Goal: Task Accomplishment & Management: Manage account settings

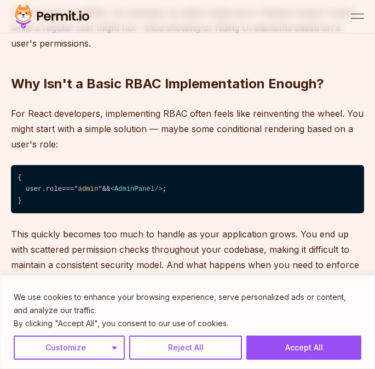
scroll to position [1254, 0]
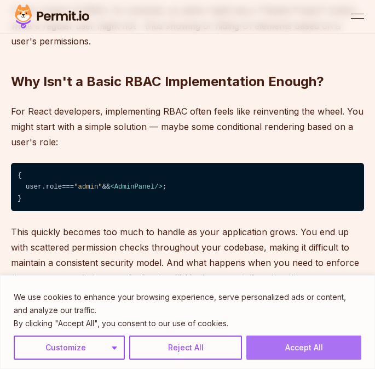
click at [297, 339] on button "Accept All" at bounding box center [304, 347] width 115 height 24
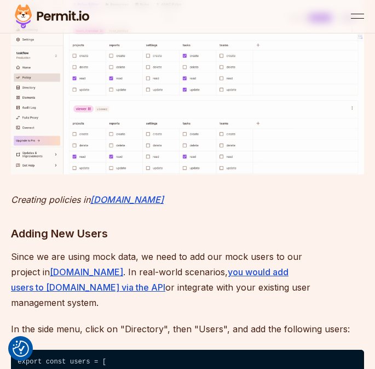
scroll to position [5253, 0]
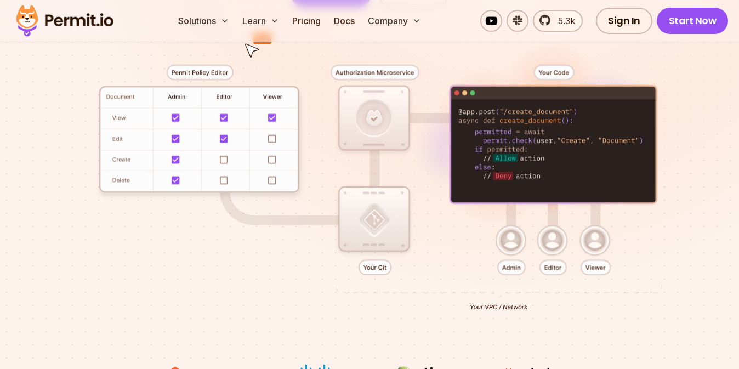
click at [224, 117] on div at bounding box center [369, 185] width 686 height 357
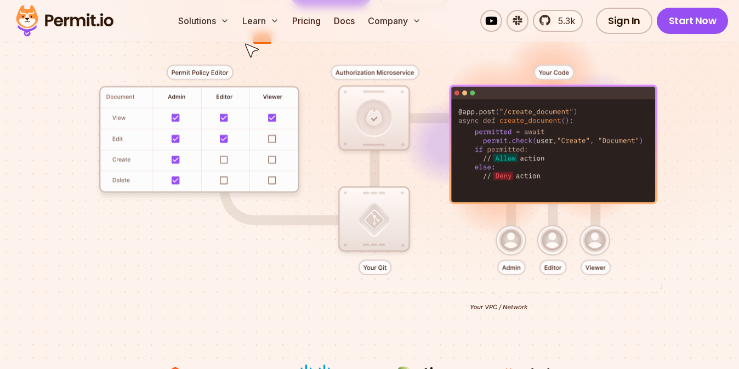
click at [164, 118] on div at bounding box center [369, 185] width 686 height 357
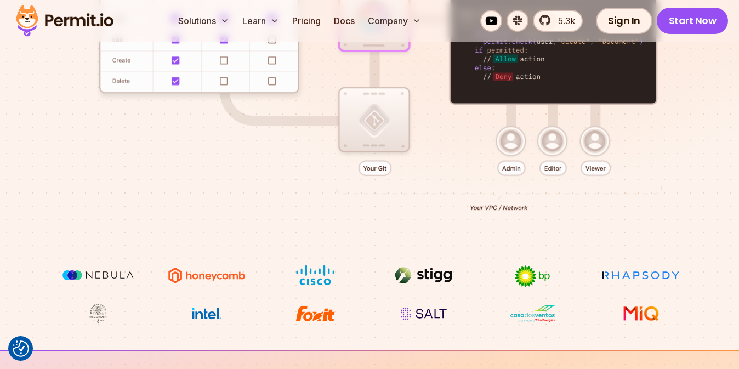
scroll to position [354, 0]
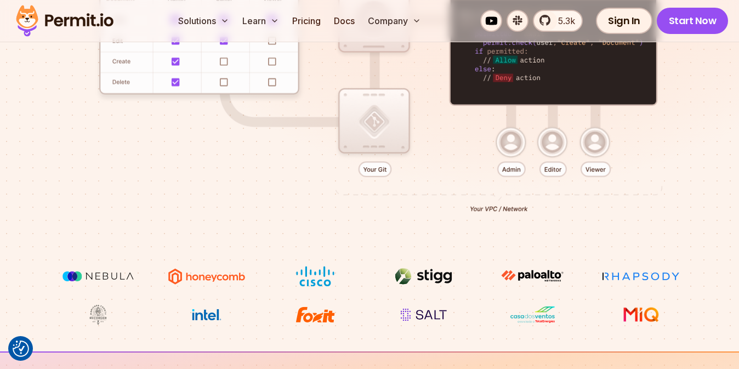
drag, startPoint x: 289, startPoint y: 250, endPoint x: 261, endPoint y: 236, distance: 31.6
click at [261, 236] on div at bounding box center [369, 87] width 686 height 357
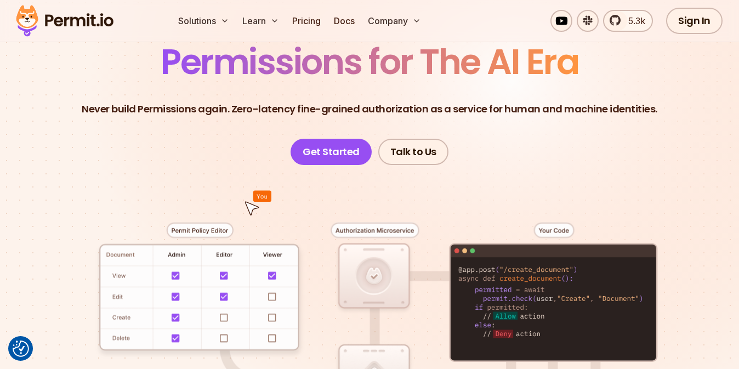
scroll to position [0, 0]
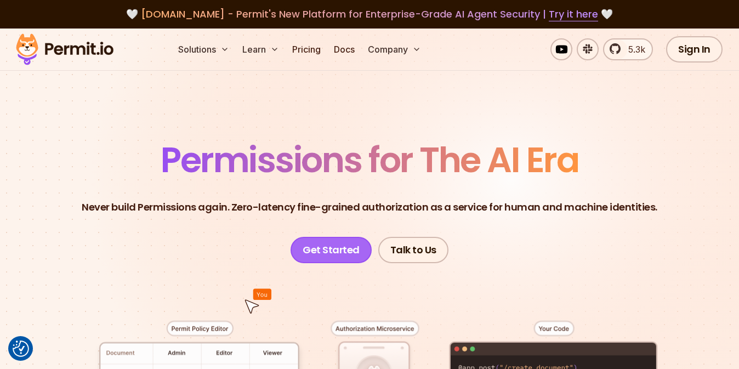
click at [330, 251] on link "Get Started" at bounding box center [330, 250] width 81 height 26
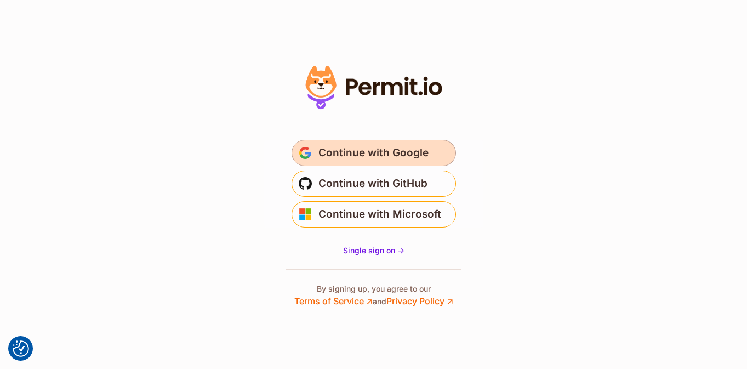
click at [335, 162] on button "Continue with Google" at bounding box center [374, 153] width 164 height 26
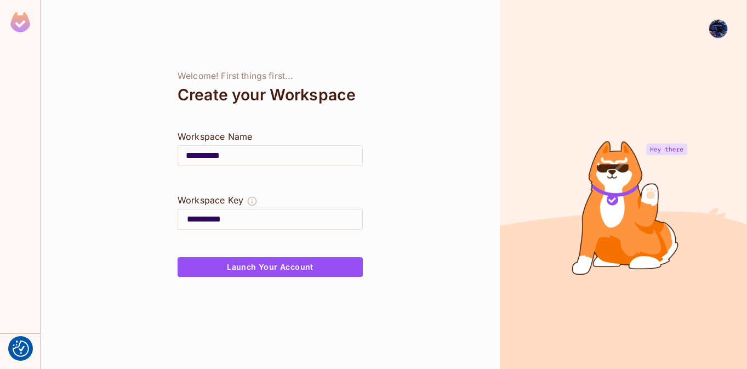
drag, startPoint x: 670, startPoint y: 155, endPoint x: 655, endPoint y: 158, distance: 15.2
click at [669, 155] on div at bounding box center [623, 184] width 247 height 369
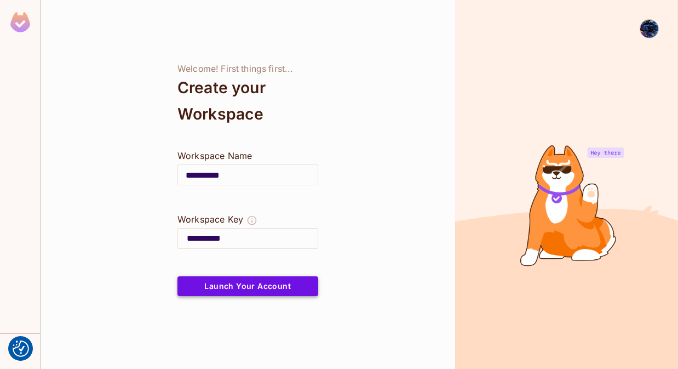
click at [213, 284] on button "Launch Your Account" at bounding box center [248, 286] width 141 height 20
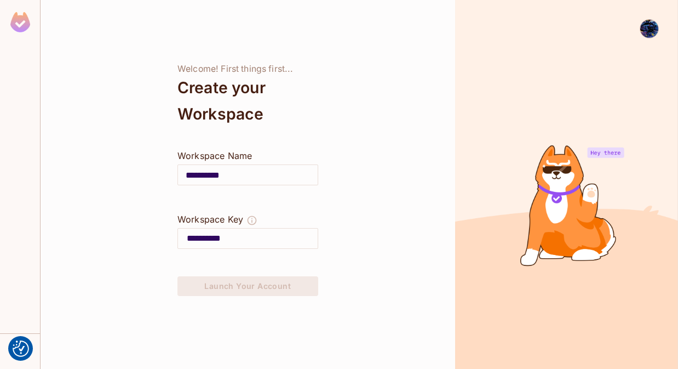
click at [392, 350] on div "**********" at bounding box center [248, 184] width 415 height 369
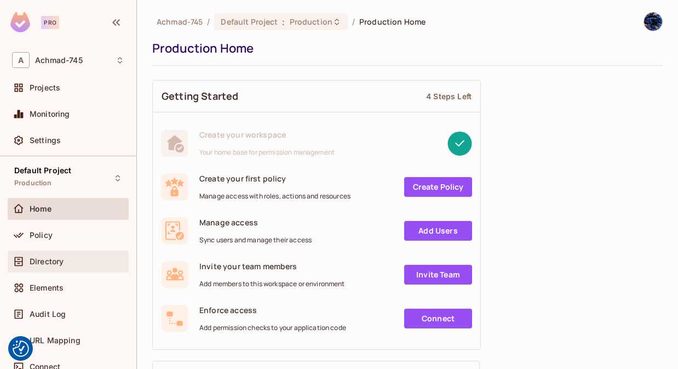
click at [80, 255] on div "Directory" at bounding box center [68, 261] width 112 height 13
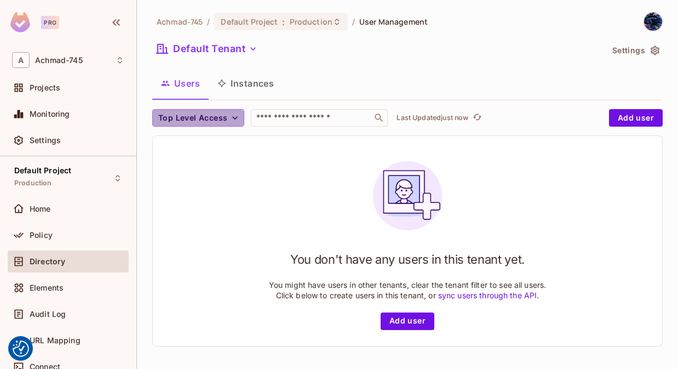
click at [225, 113] on span "Top Level Access" at bounding box center [192, 118] width 69 height 14
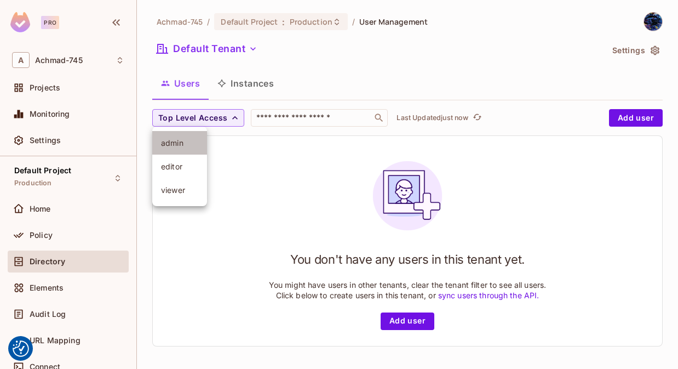
click at [173, 152] on li "admin" at bounding box center [179, 143] width 55 height 24
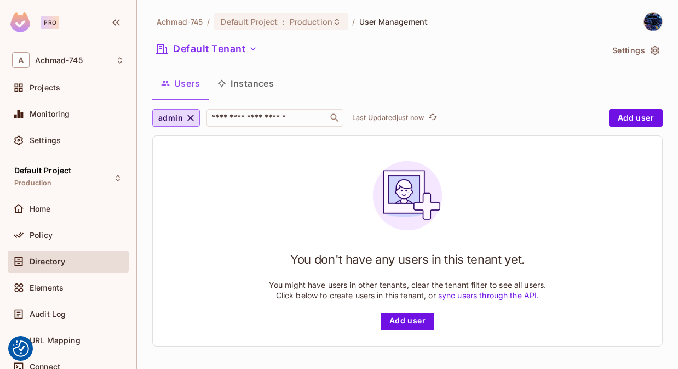
scroll to position [2, 0]
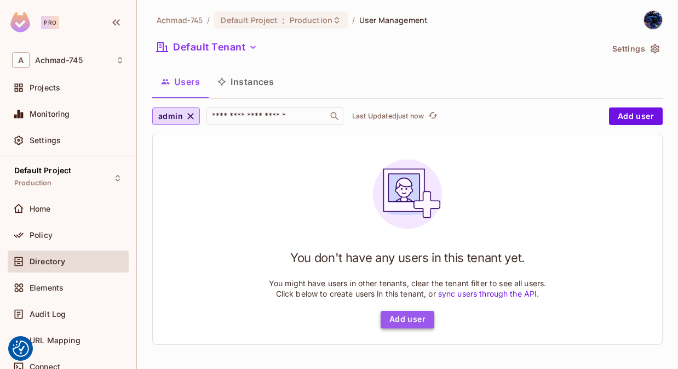
click at [422, 315] on button "Add user" at bounding box center [408, 320] width 54 height 18
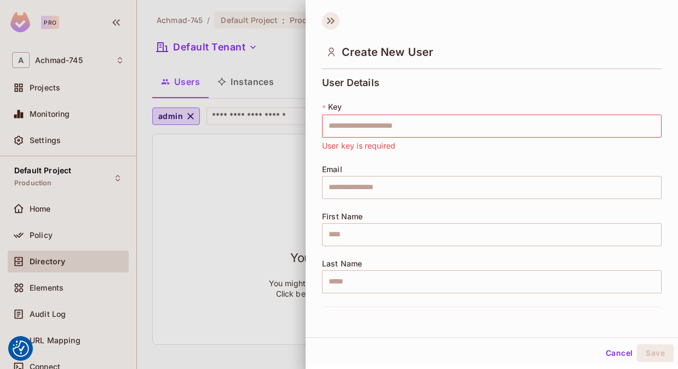
click at [333, 18] on icon at bounding box center [331, 21] width 18 height 18
